Goal: Information Seeking & Learning: Learn about a topic

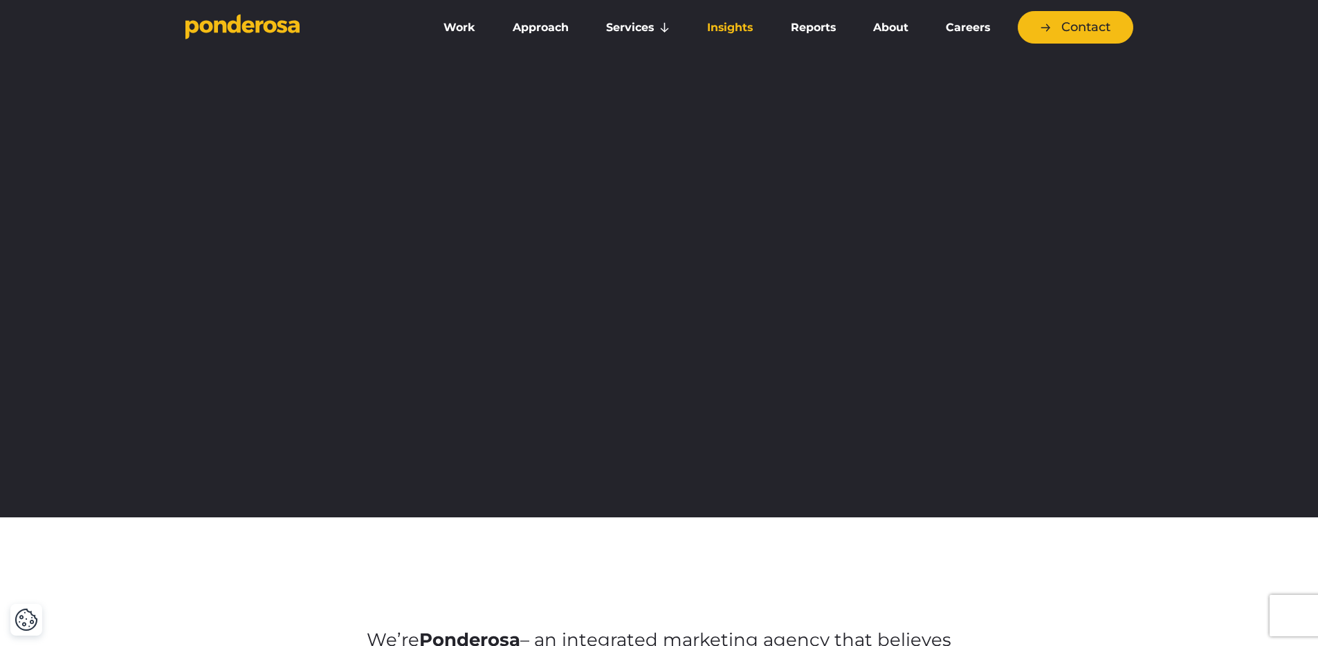
click at [735, 26] on link "Insights" at bounding box center [729, 27] width 77 height 29
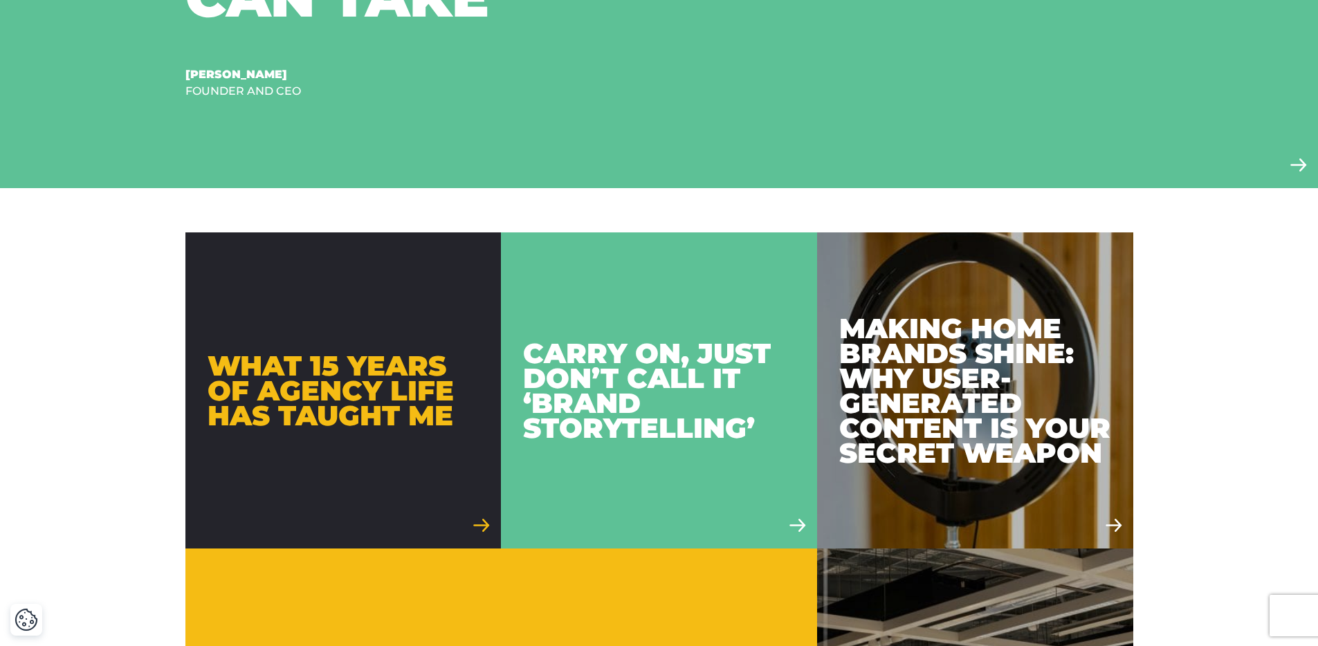
scroll to position [678, 0]
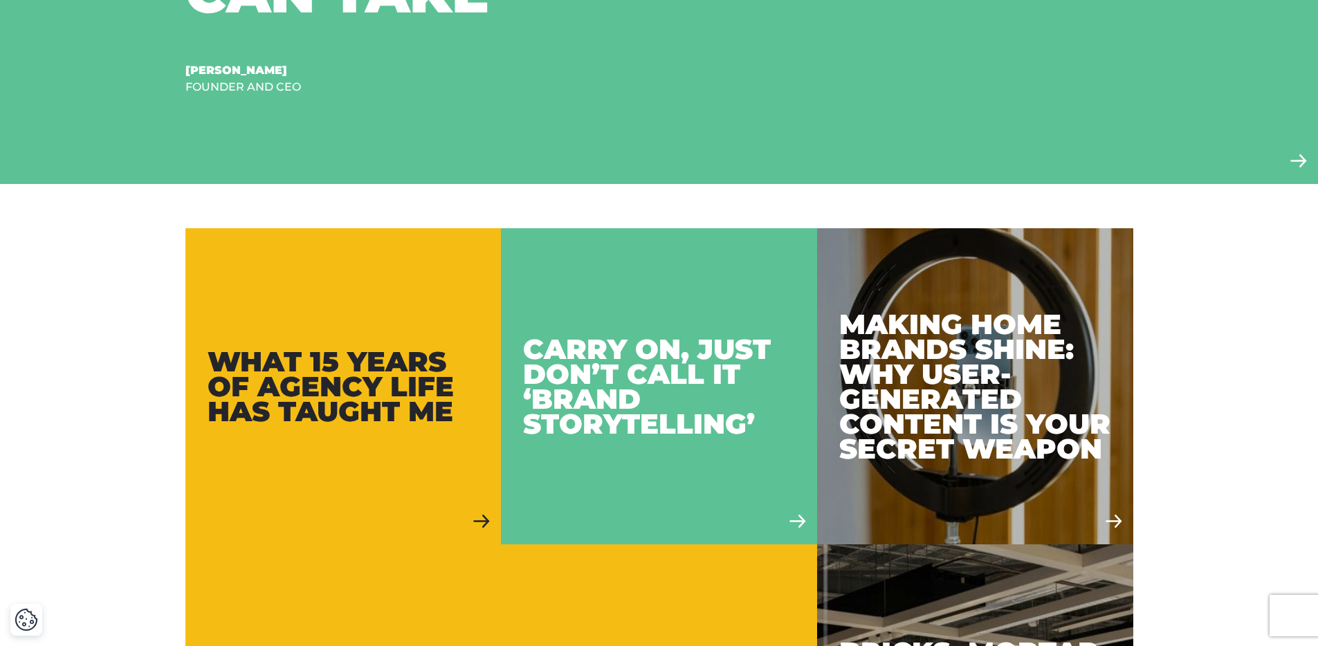
click at [411, 383] on div "What 15 Years of Agency Life Has Taught Me" at bounding box center [344, 386] width 272 height 75
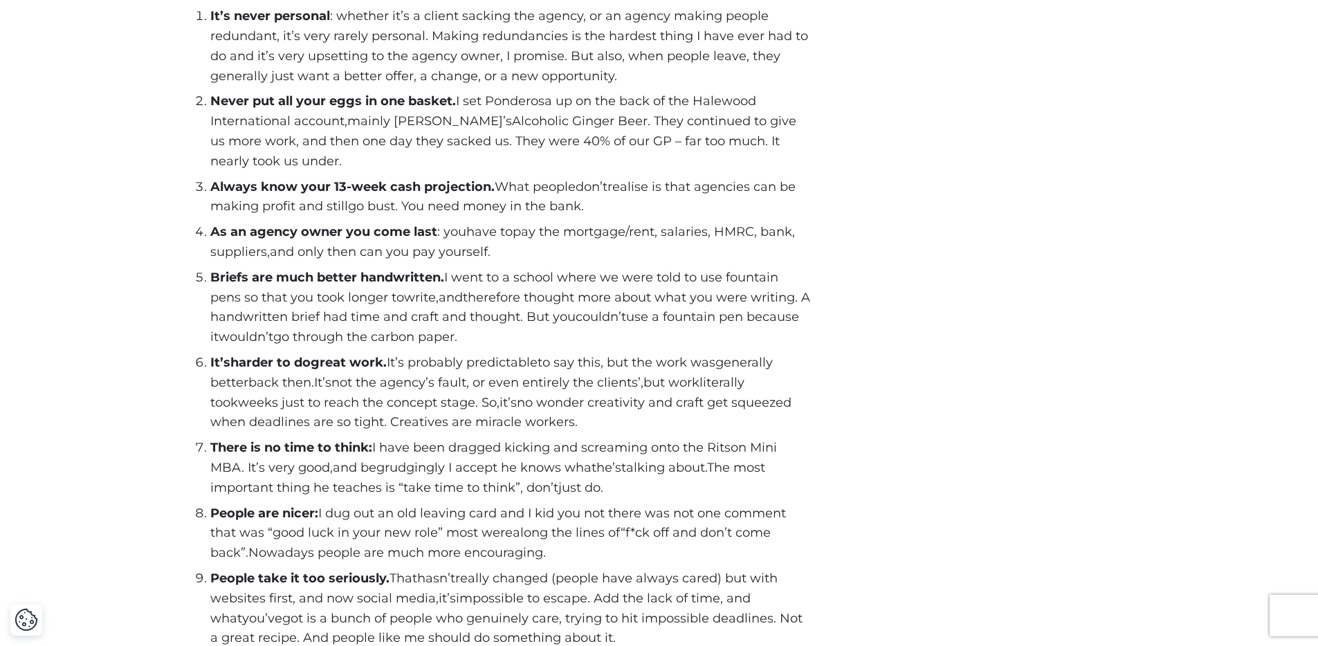
scroll to position [744, 0]
